Goal: Task Accomplishment & Management: Manage account settings

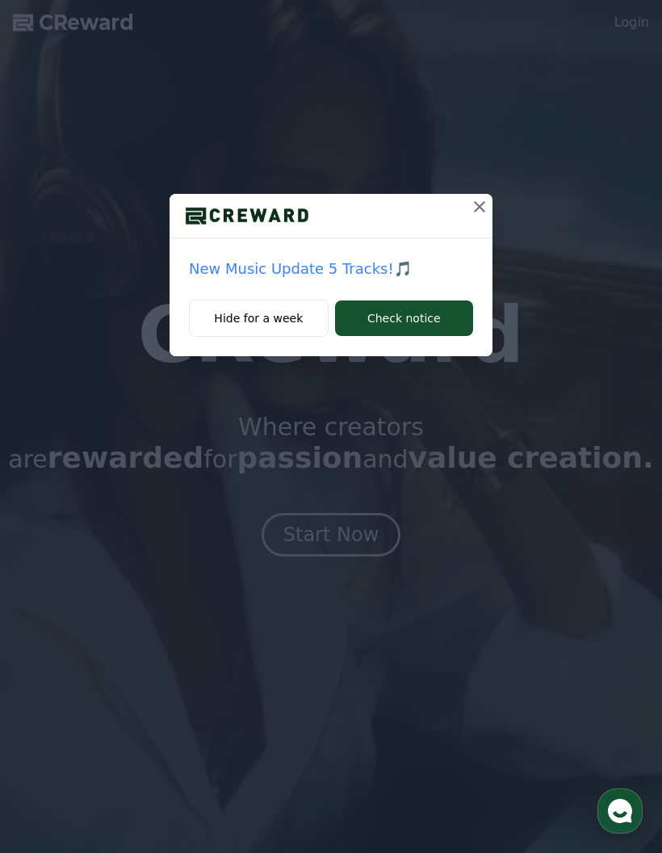
click at [487, 200] on icon at bounding box center [479, 206] width 19 height 19
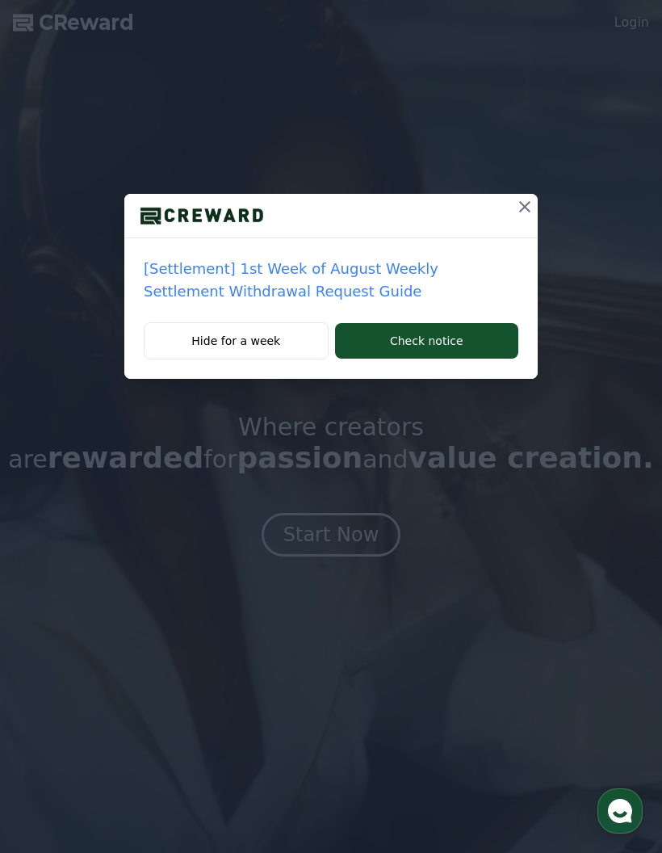
click at [527, 207] on icon at bounding box center [524, 206] width 19 height 19
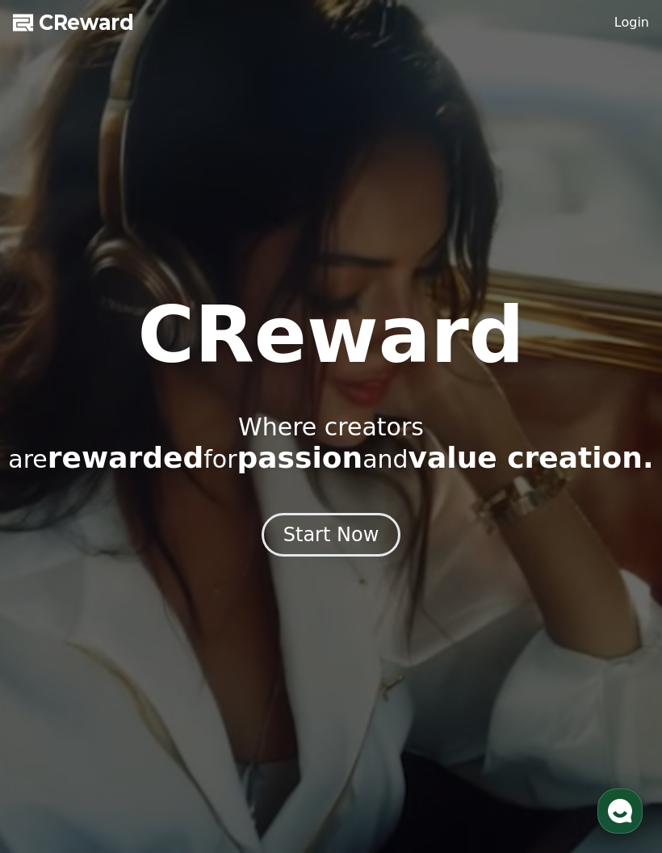
click at [381, 528] on button "Start Now" at bounding box center [332, 535] width 140 height 44
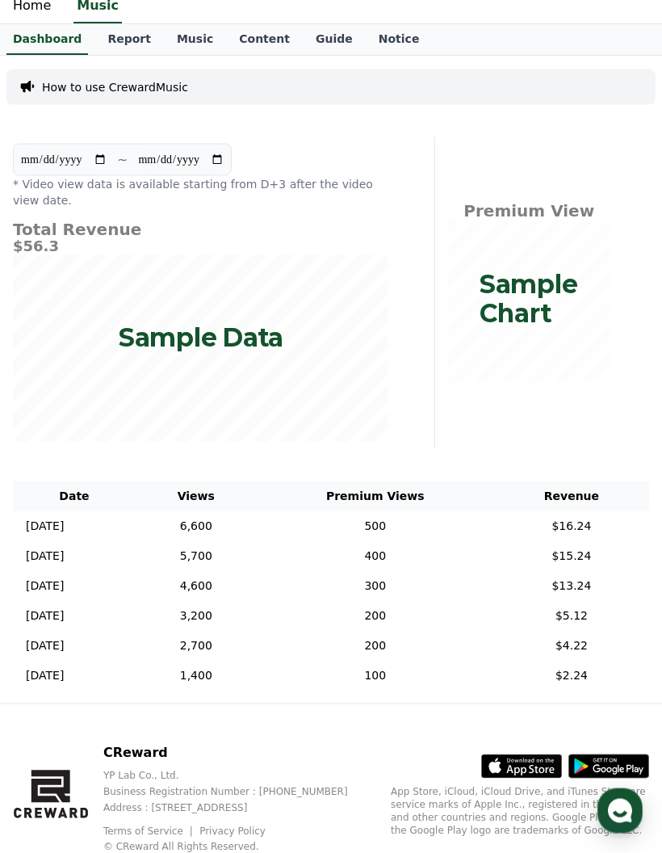
scroll to position [119, 0]
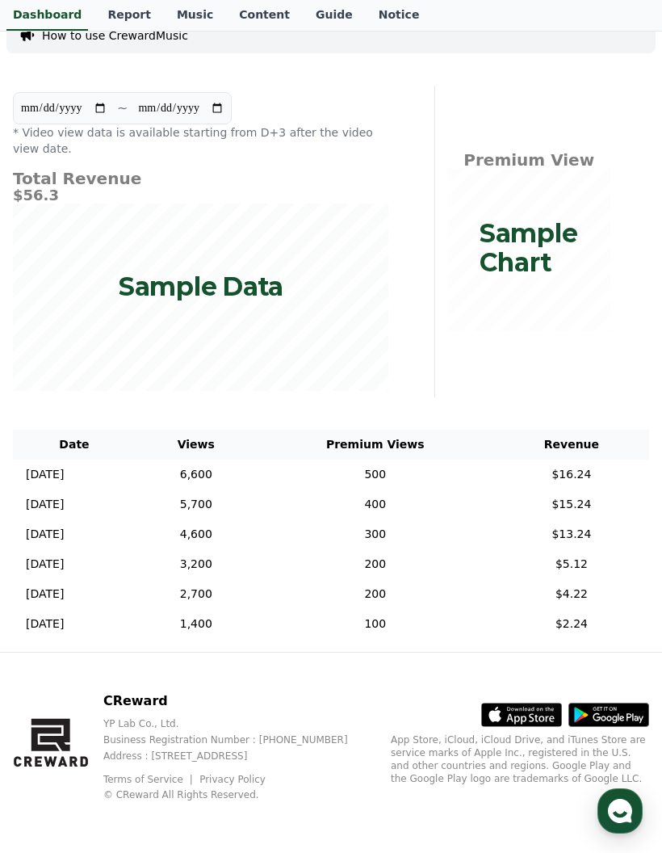
click at [610, 436] on th "Revenue" at bounding box center [571, 444] width 155 height 30
click at [591, 459] on td "$16.24" at bounding box center [571, 474] width 155 height 30
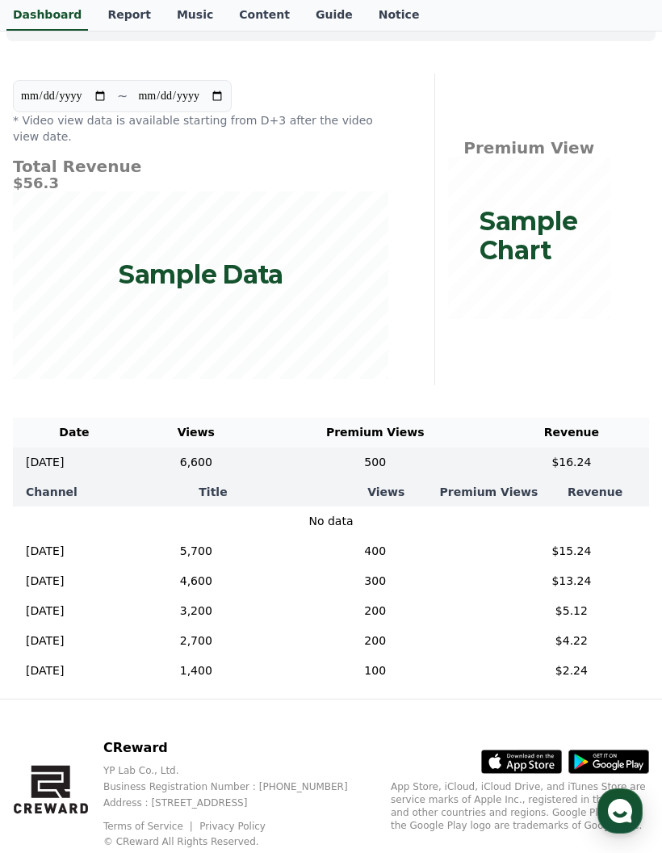
click at [592, 456] on td "$16.24" at bounding box center [571, 462] width 155 height 30
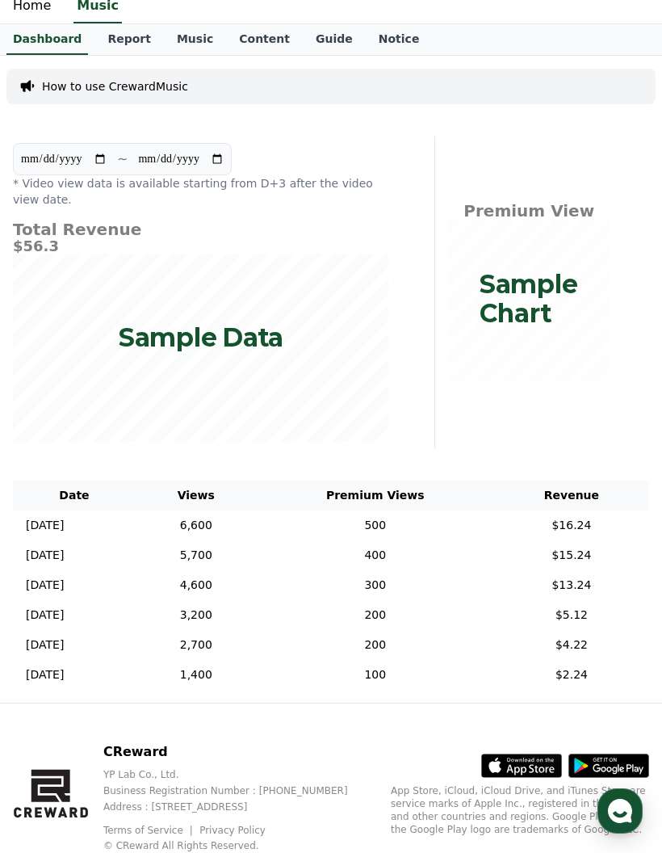
scroll to position [0, 0]
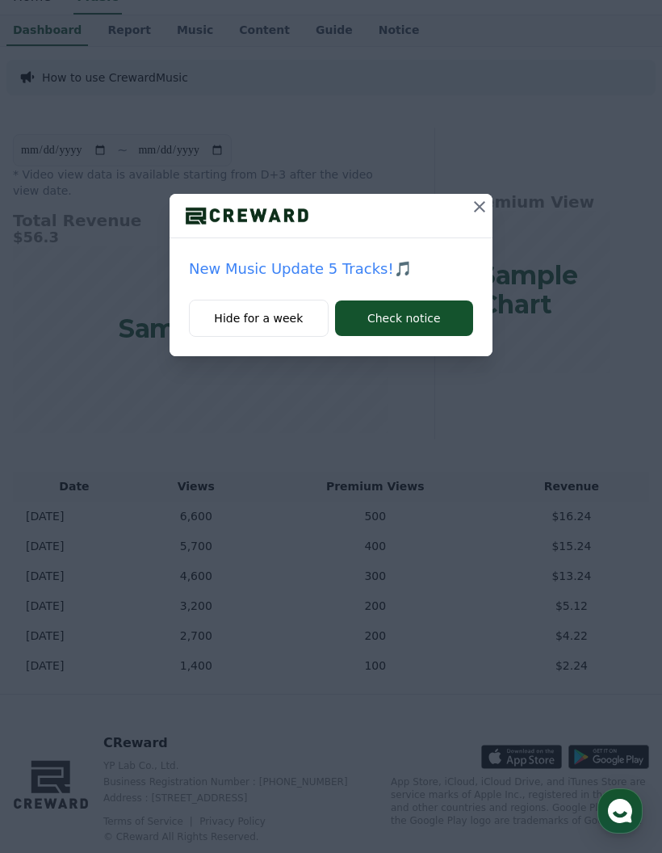
scroll to position [65, 0]
click at [414, 314] on button "Check notice" at bounding box center [404, 318] width 138 height 36
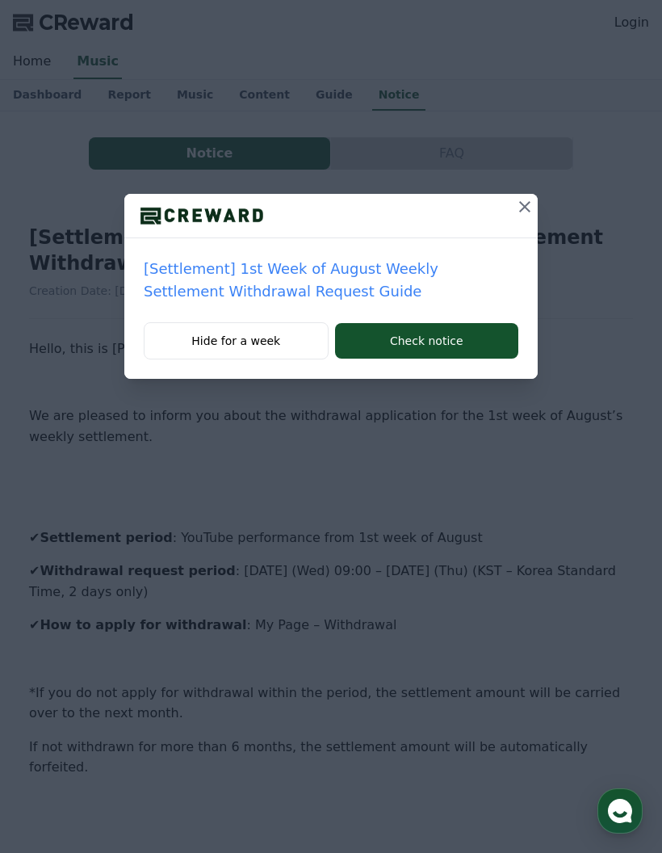
click at [530, 199] on icon at bounding box center [524, 206] width 19 height 19
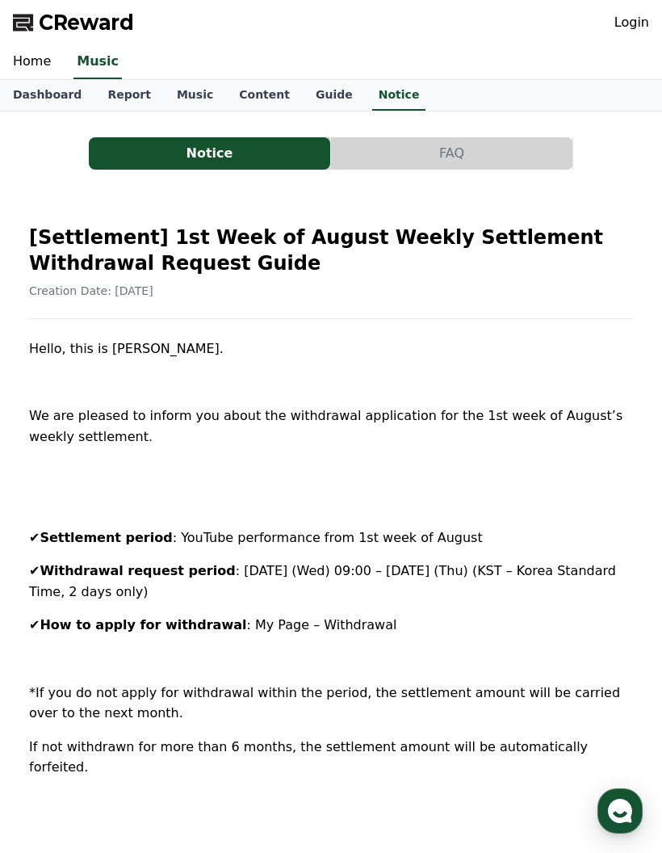
click at [648, 17] on link "Login" at bounding box center [631, 22] width 35 height 19
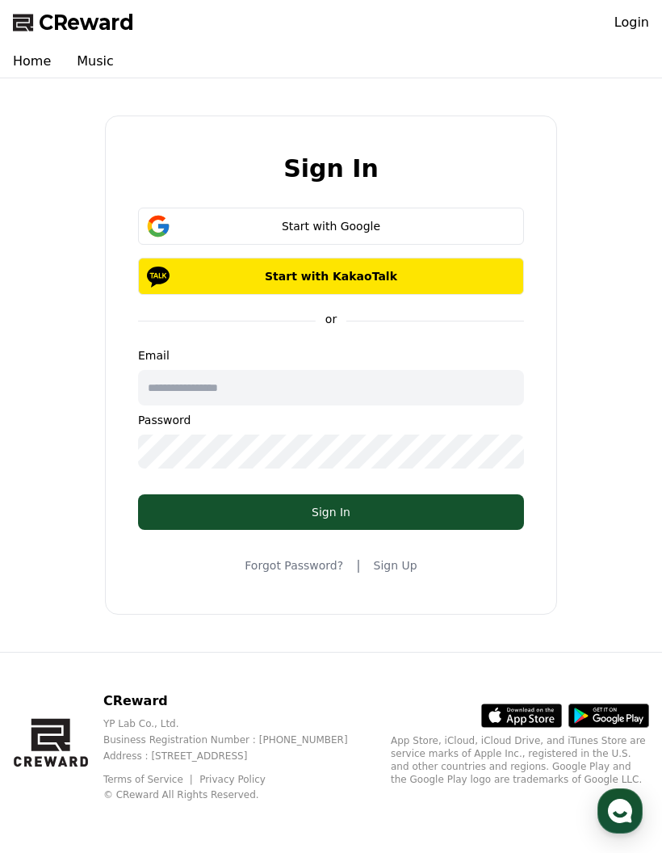
click at [463, 244] on button "Start with Google" at bounding box center [331, 225] width 386 height 37
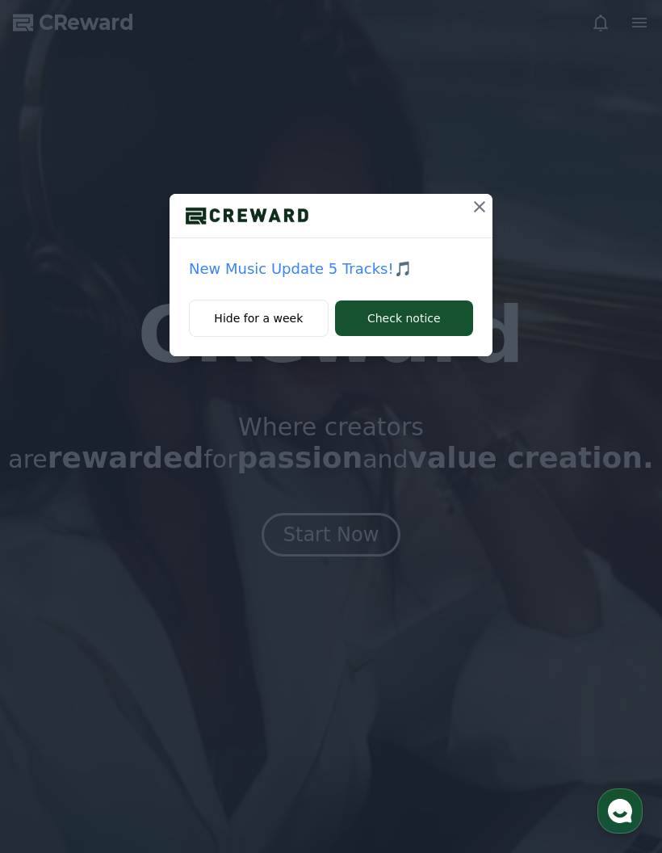
click at [479, 194] on button at bounding box center [480, 207] width 26 height 26
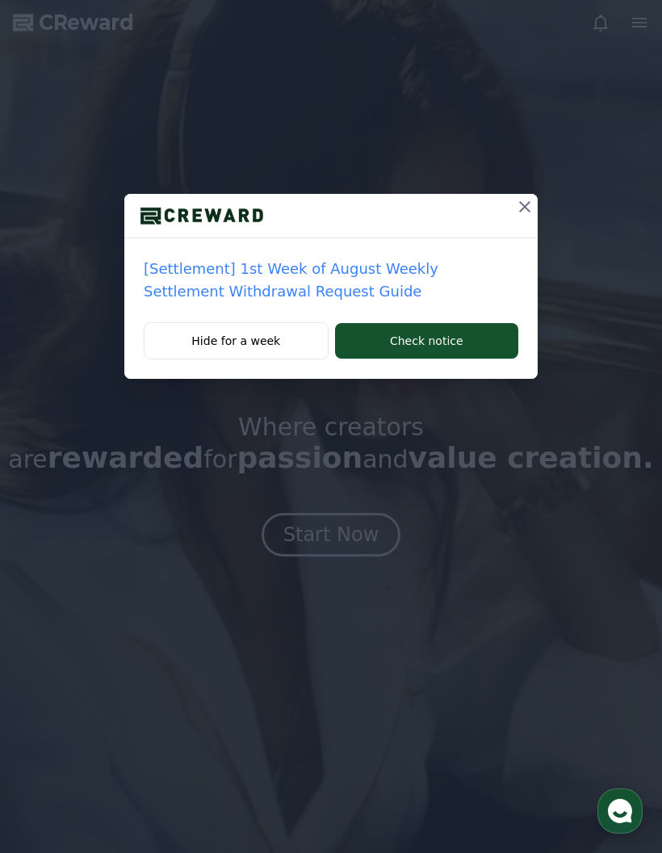
click at [529, 207] on icon at bounding box center [524, 206] width 19 height 19
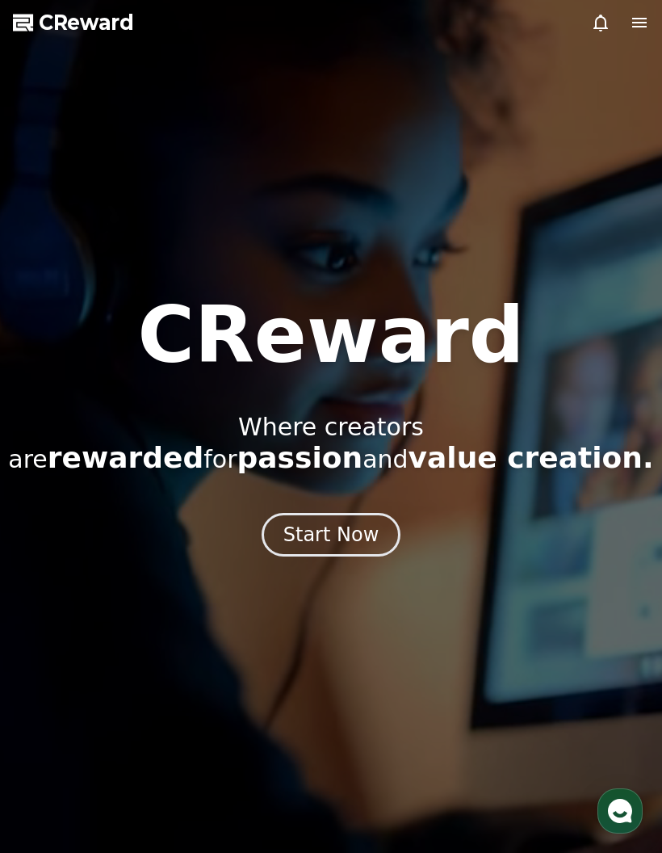
click at [385, 543] on button "Start Now" at bounding box center [332, 535] width 140 height 44
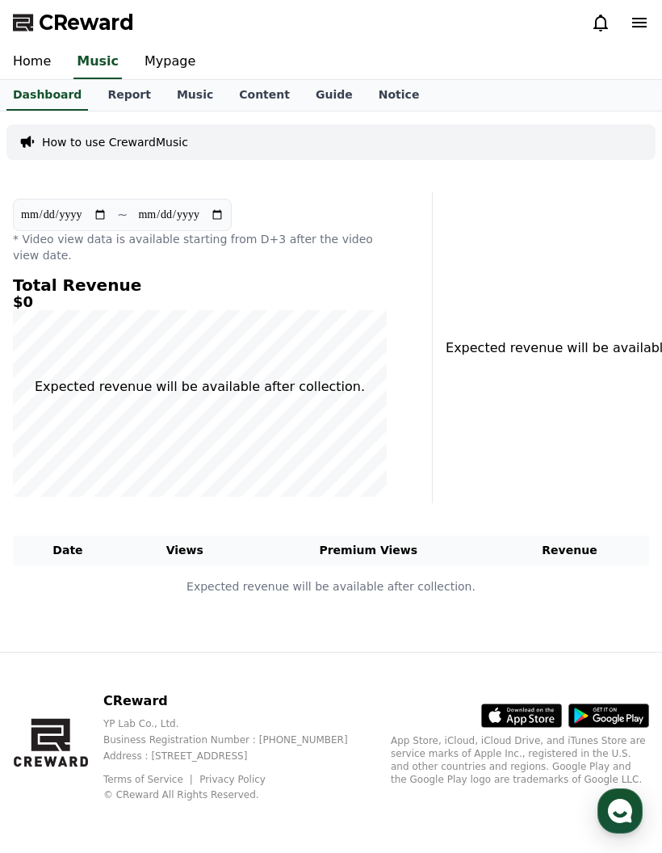
click at [33, 46] on link "Home" at bounding box center [32, 62] width 64 height 34
